Goal: Navigation & Orientation: Find specific page/section

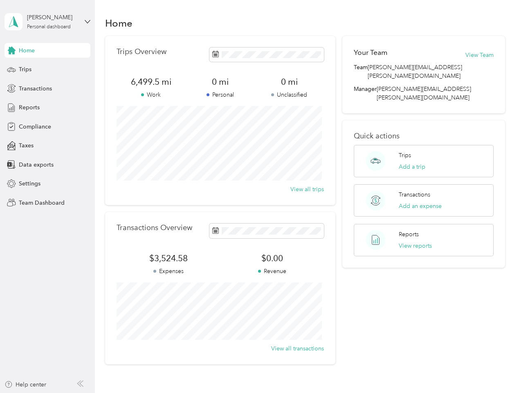
click at [259, 196] on div "Trips Overview 6,499.5 mi Work 0 mi Personal 0 mi Unclassified View all trips" at bounding box center [220, 120] width 230 height 169
click at [47, 22] on div "[PERSON_NAME]" at bounding box center [52, 17] width 51 height 9
click at [47, 50] on div "You’re signed in as [PERSON_NAME][EMAIL_ADDRESS][PERSON_NAME][DOMAIN_NAME] Team…" at bounding box center [137, 71] width 265 height 83
click at [11, 50] on div "You’re signed in as [PERSON_NAME][EMAIL_ADDRESS][PERSON_NAME][DOMAIN_NAME] Team…" at bounding box center [137, 71] width 265 height 83
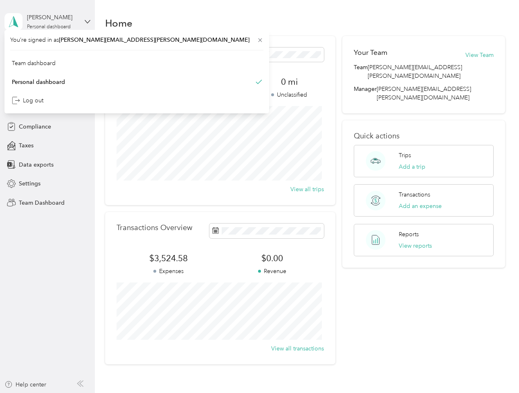
click at [47, 70] on div "Trips" at bounding box center [48, 69] width 86 height 15
